Goal: Use online tool/utility: Utilize a website feature to perform a specific function

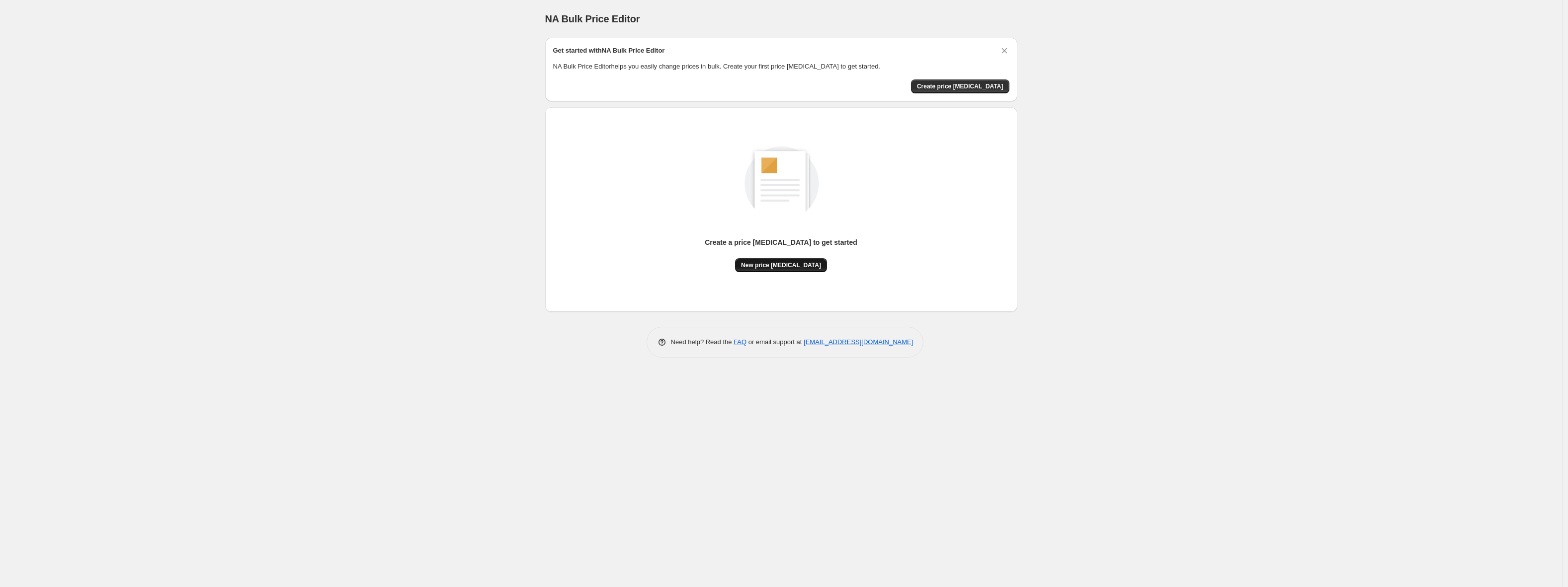
click at [769, 266] on span "New price [MEDICAL_DATA]" at bounding box center [780, 265] width 80 height 8
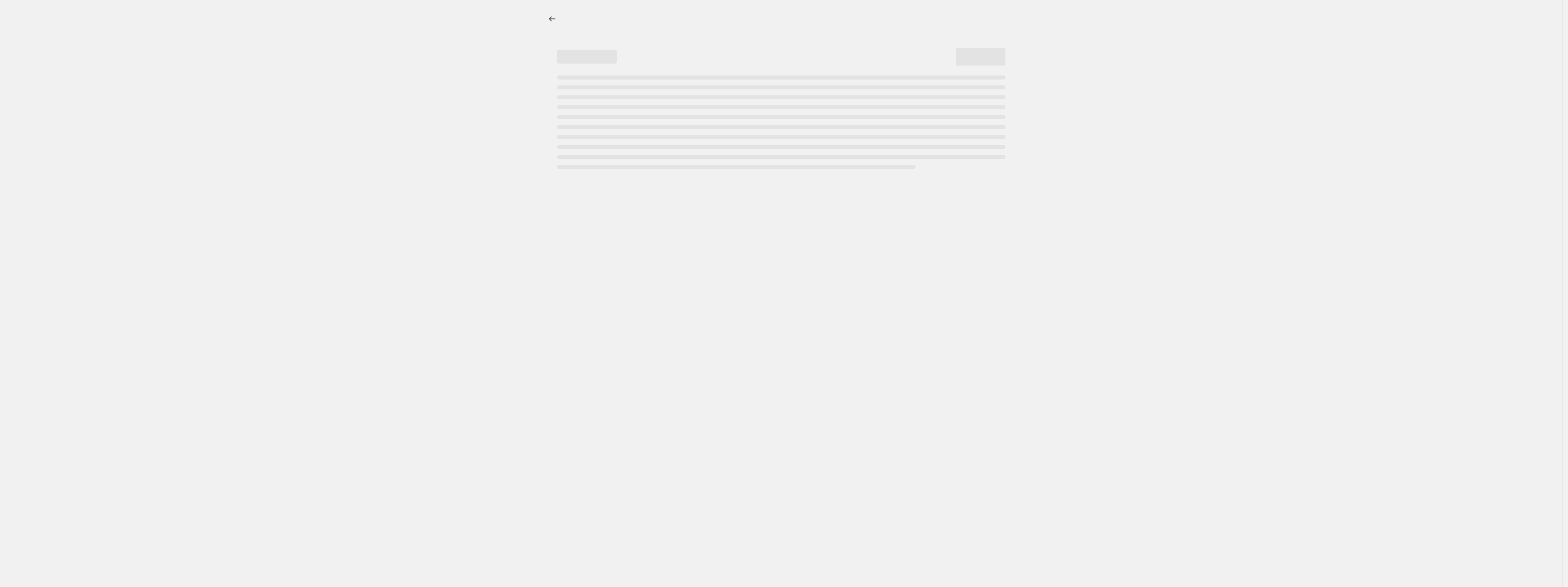
select select "percentage"
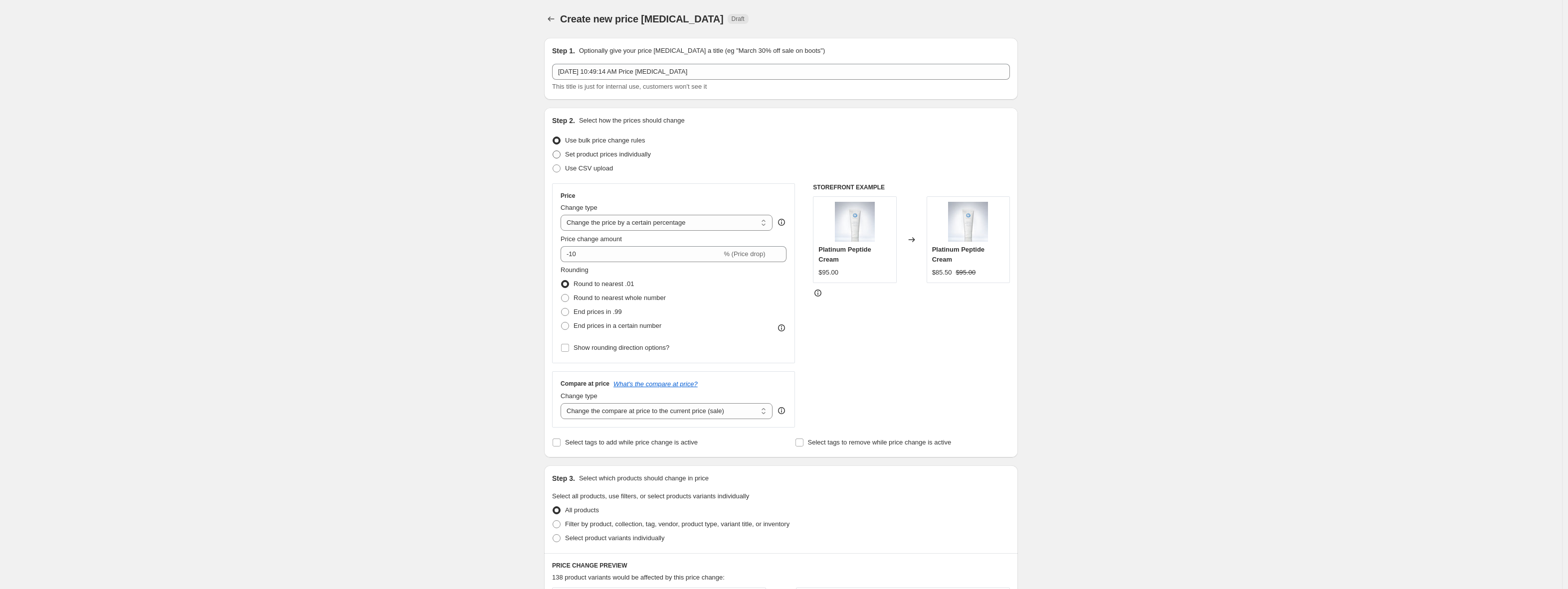
click at [612, 157] on span "Set product prices individually" at bounding box center [608, 154] width 86 height 7
click at [553, 151] on input "Set product prices individually" at bounding box center [553, 151] width 1 height 1
radio input "true"
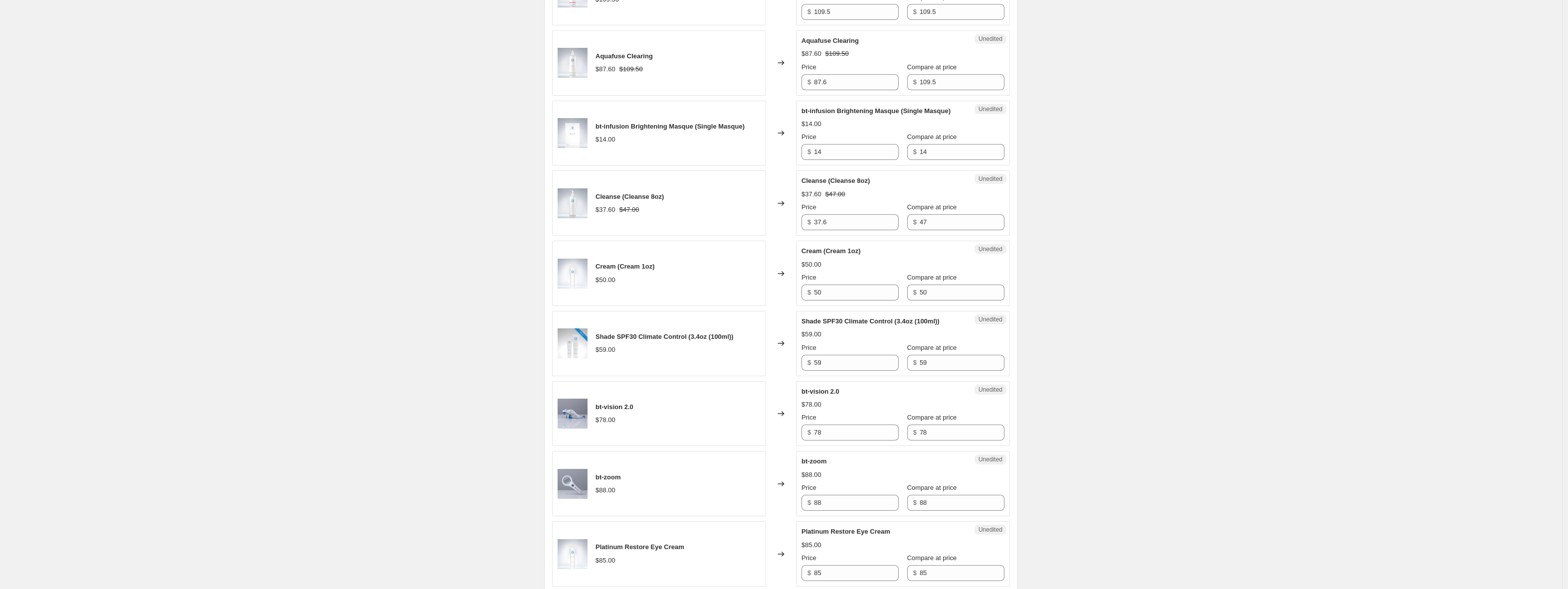
scroll to position [1349, 0]
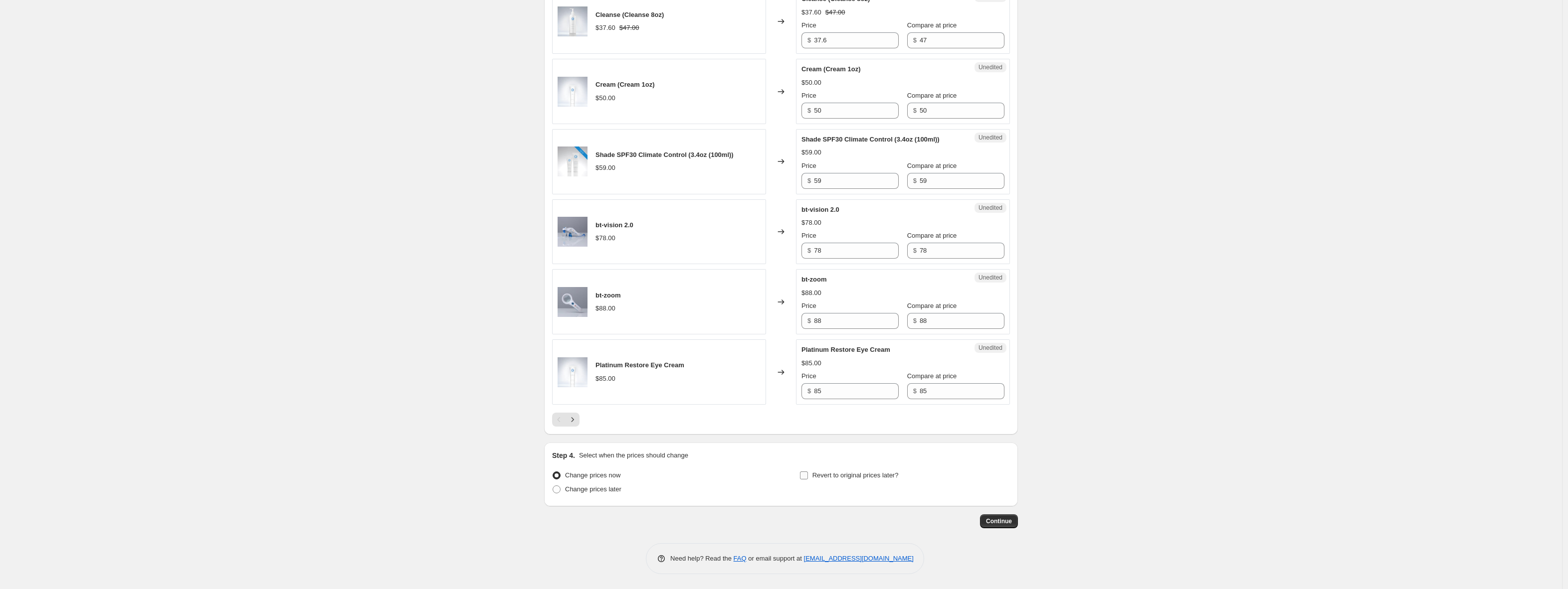
click at [819, 472] on span "Revert to original prices later?" at bounding box center [855, 475] width 86 height 7
click at [808, 472] on input "Revert to original prices later?" at bounding box center [804, 475] width 8 height 8
checkbox input "true"
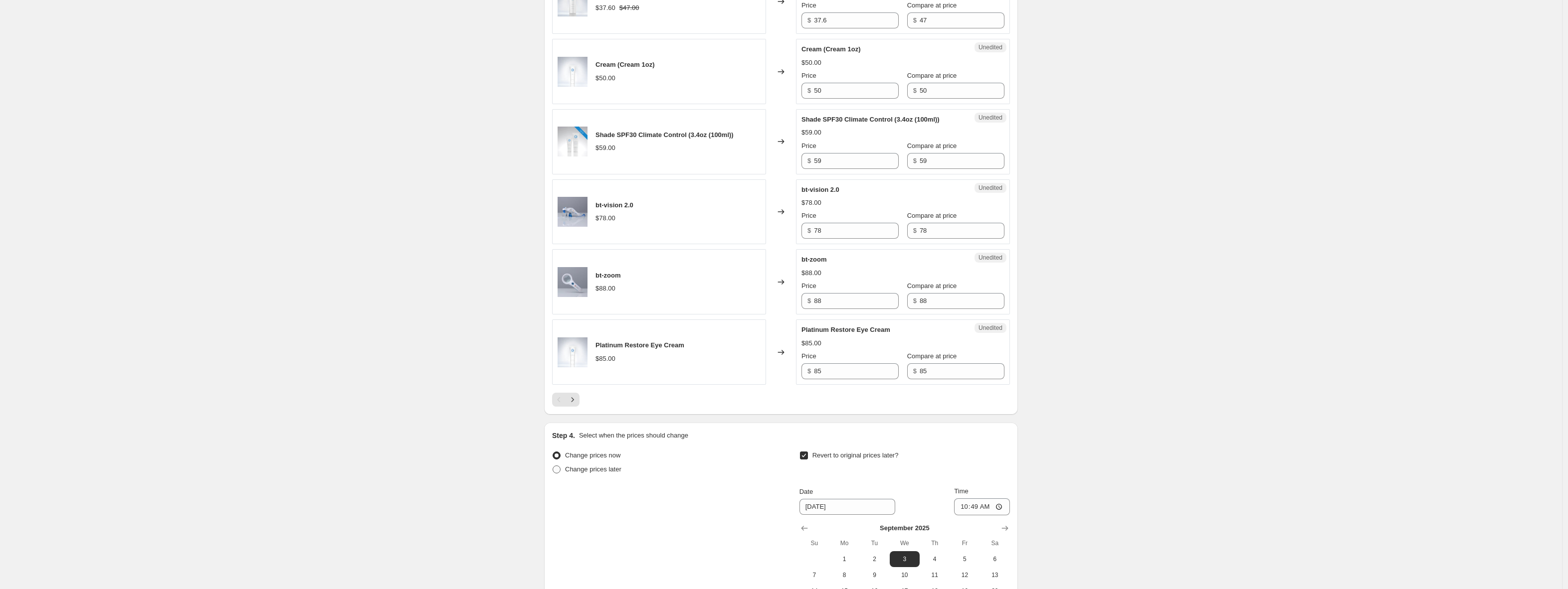
click at [561, 474] on span at bounding box center [556, 469] width 8 height 8
click at [553, 466] on input "Change prices later" at bounding box center [553, 466] width 1 height 1
radio input "true"
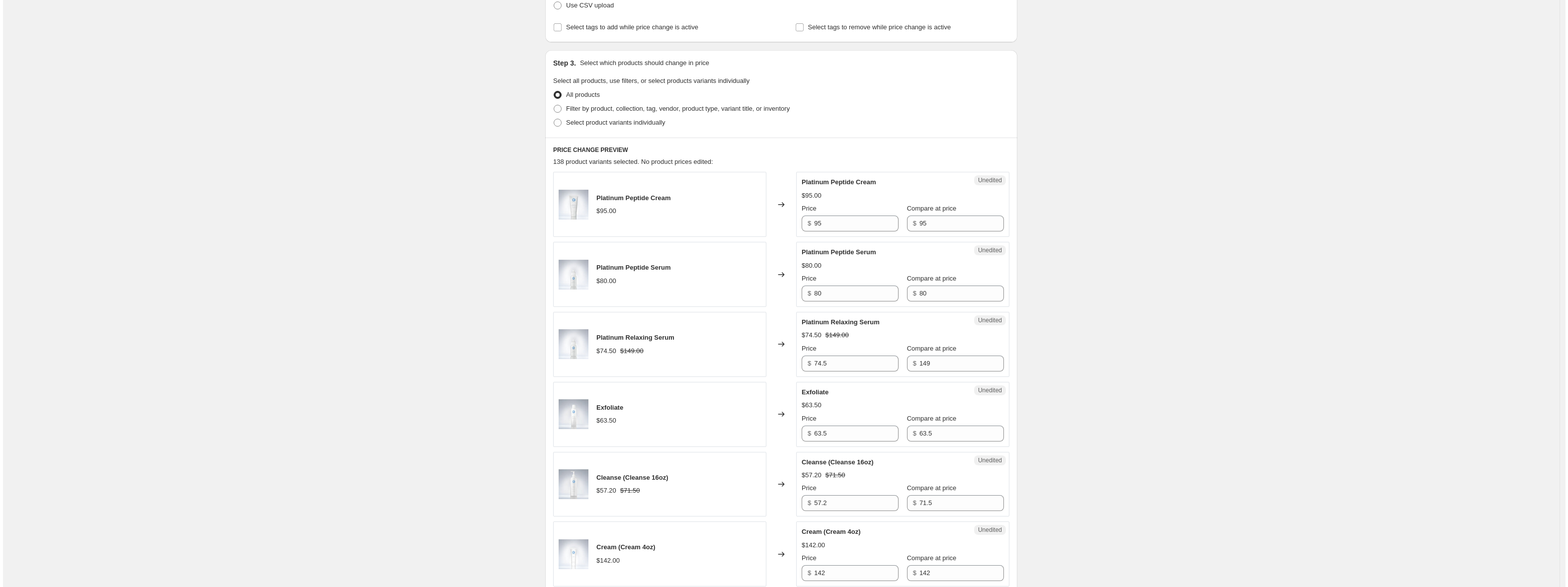
scroll to position [0, 0]
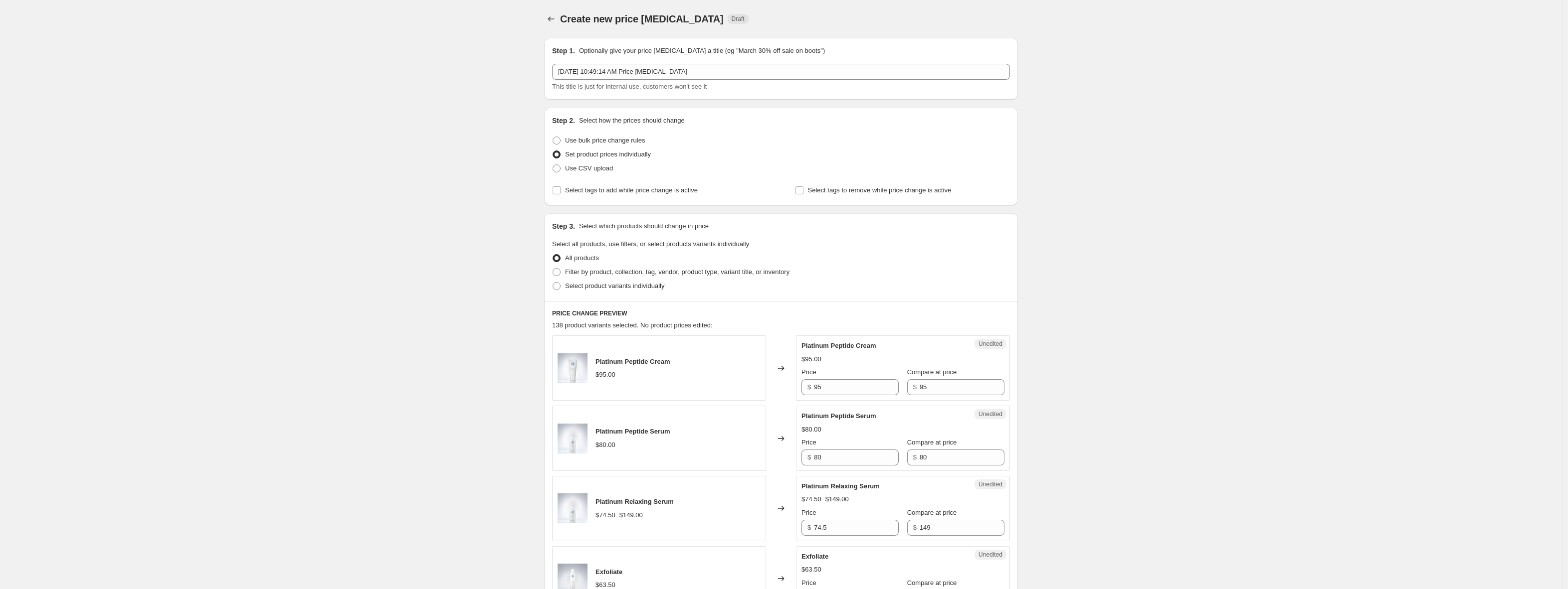
click at [553, 18] on icon "Price change jobs" at bounding box center [551, 19] width 10 height 10
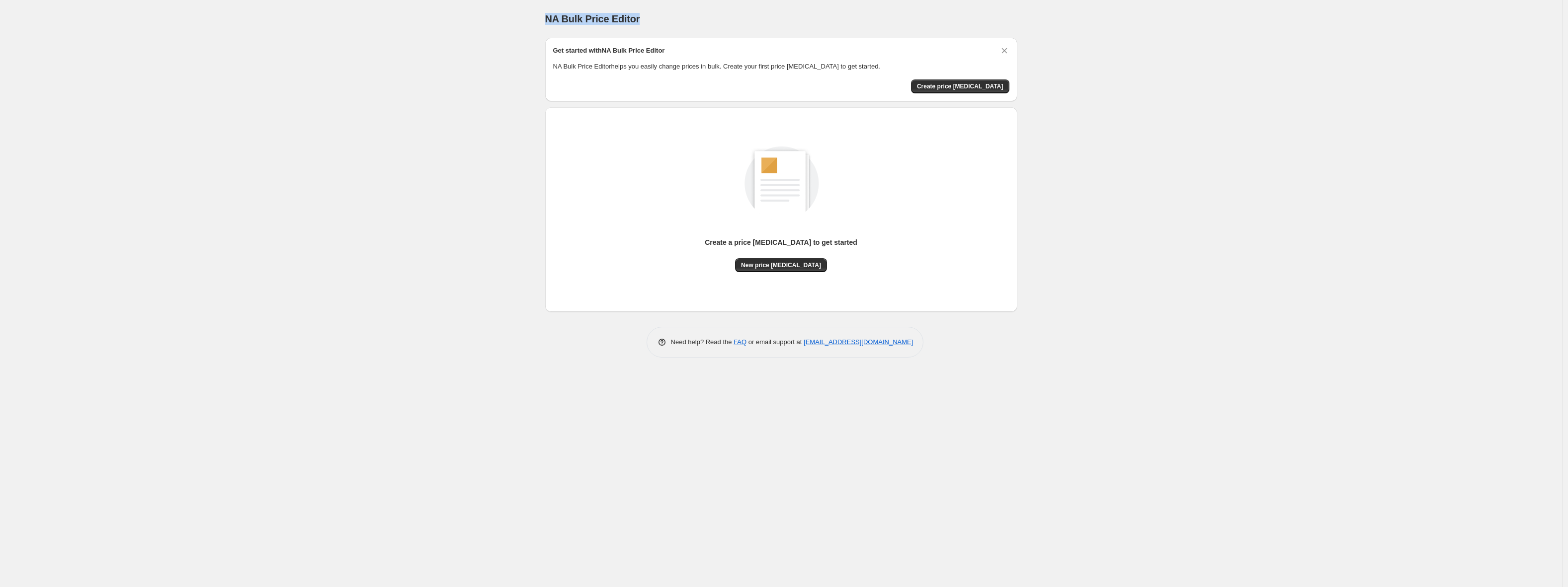
drag, startPoint x: 545, startPoint y: 20, endPoint x: 647, endPoint y: 18, distance: 102.0
click at [647, 18] on div "NA Bulk Price Editor" at bounding box center [782, 19] width 472 height 14
copy span "NA Bulk Price Editor"
